Goal: Use online tool/utility: Utilize a website feature to perform a specific function

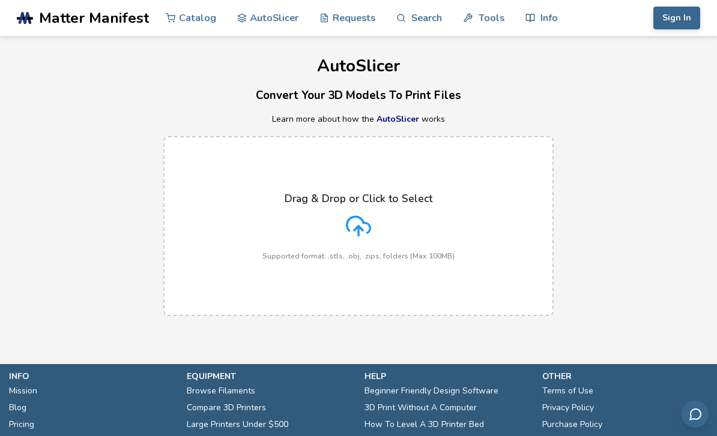
click at [381, 241] on div "Drag & Drop or Click to Select Supported format: .stls, .obj, .zips, folders (M…" at bounding box center [358, 227] width 192 height 68
click at [0, 0] on input "Drag & Drop or Click to Select Supported format: .stls, .obj, .zips, folders (M…" at bounding box center [0, 0] width 0 height 0
click at [287, 17] on link "AutoSlicer" at bounding box center [268, 18] width 62 height 36
click at [384, 212] on div "Drag & Drop or Click to Select Supported format: .stls, .obj, .zips, folders (M…" at bounding box center [358, 227] width 192 height 68
click at [0, 0] on input "Drag & Drop or Click to Select Supported format: .stls, .obj, .zips, folders (M…" at bounding box center [0, 0] width 0 height 0
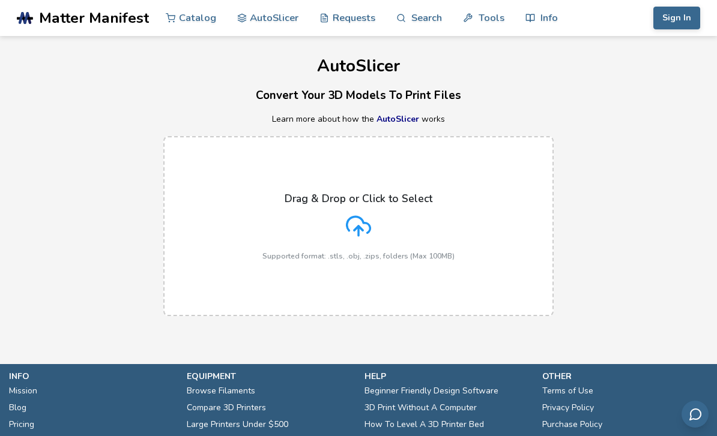
click at [491, 14] on link "Tools" at bounding box center [483, 18] width 41 height 36
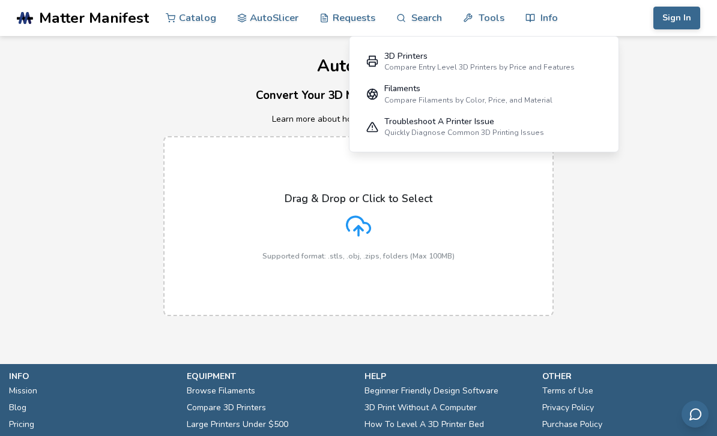
click at [455, 207] on label "Drag & Drop or Click to Select Supported format: .stls, .obj, .zips, folders (M…" at bounding box center [358, 226] width 390 height 180
click at [0, 0] on input "Drag & Drop or Click to Select Supported format: .stls, .obj, .zips, folders (M…" at bounding box center [0, 0] width 0 height 0
click at [654, 104] on div "AutoSlicer Convert Your 3D Models To Print Files Learn more about how the AutoS…" at bounding box center [358, 182] width 717 height 292
click at [654, 102] on h3 "Convert Your 3D Models To Print Files" at bounding box center [358, 95] width 717 height 19
click at [259, 21] on link "AutoSlicer" at bounding box center [268, 18] width 62 height 36
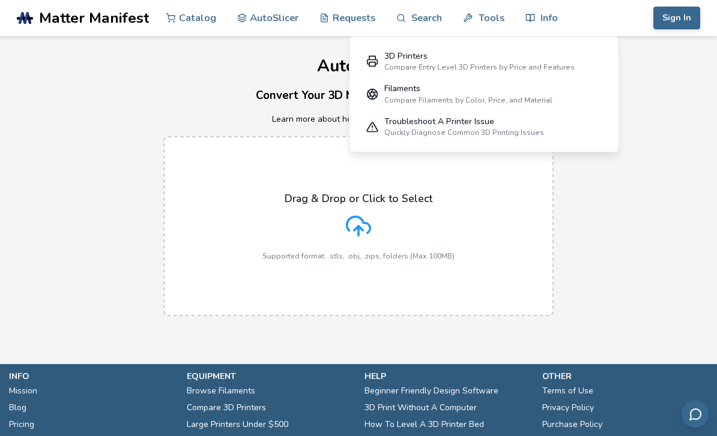
click at [487, 53] on div "3D Printers" at bounding box center [479, 57] width 190 height 10
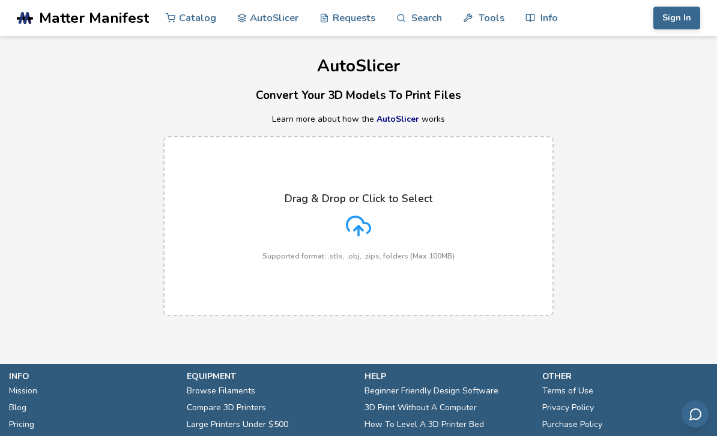
select select "**********"
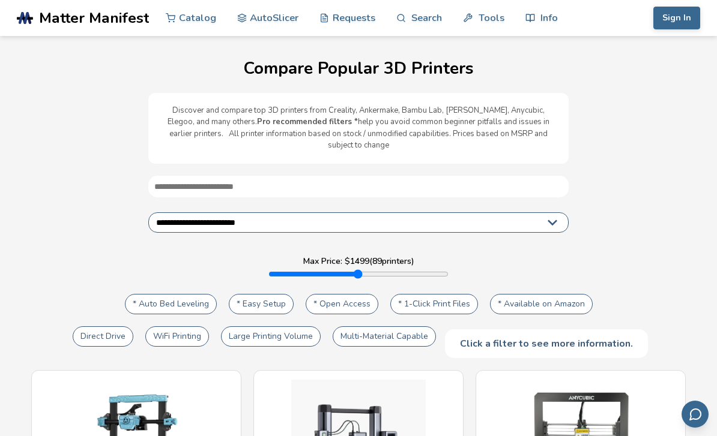
click at [270, 24] on link "AutoSlicer" at bounding box center [268, 18] width 62 height 36
